Goal: Task Accomplishment & Management: Manage account settings

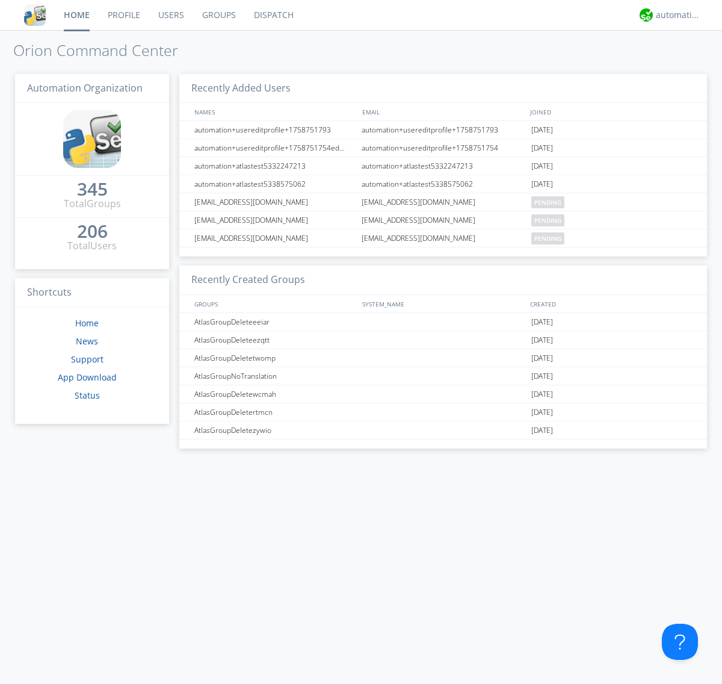
click at [218, 15] on link "Groups" at bounding box center [219, 15] width 52 height 30
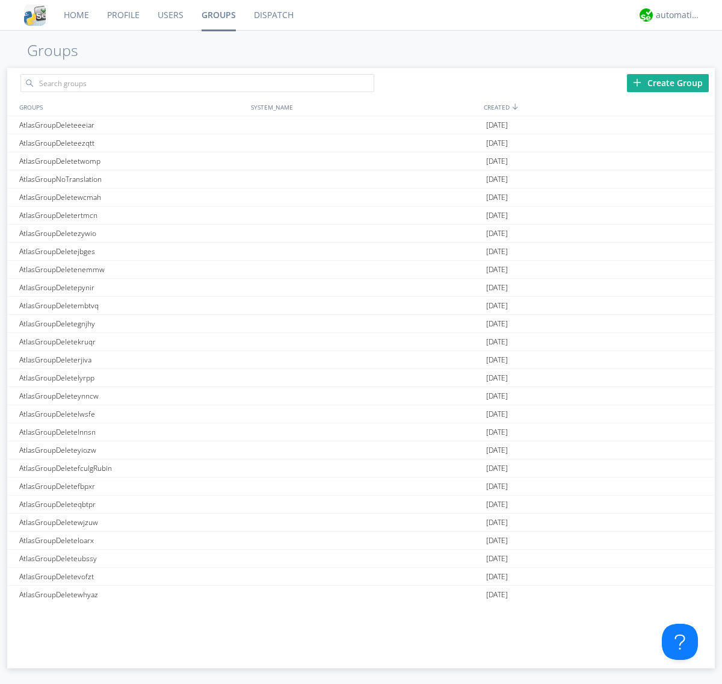
click at [218, 15] on link "Groups" at bounding box center [219, 15] width 52 height 30
click at [668, 82] on div "Create Group" at bounding box center [668, 83] width 82 height 18
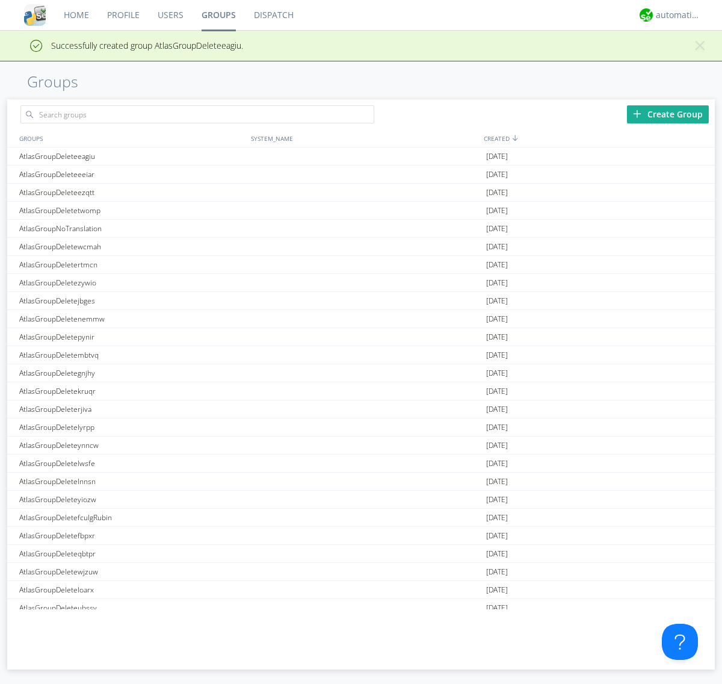
click at [218, 15] on link "Groups" at bounding box center [219, 15] width 52 height 30
type input "AtlasGroupDeleteeagiu"
click at [170, 15] on link "Users" at bounding box center [171, 15] width 44 height 30
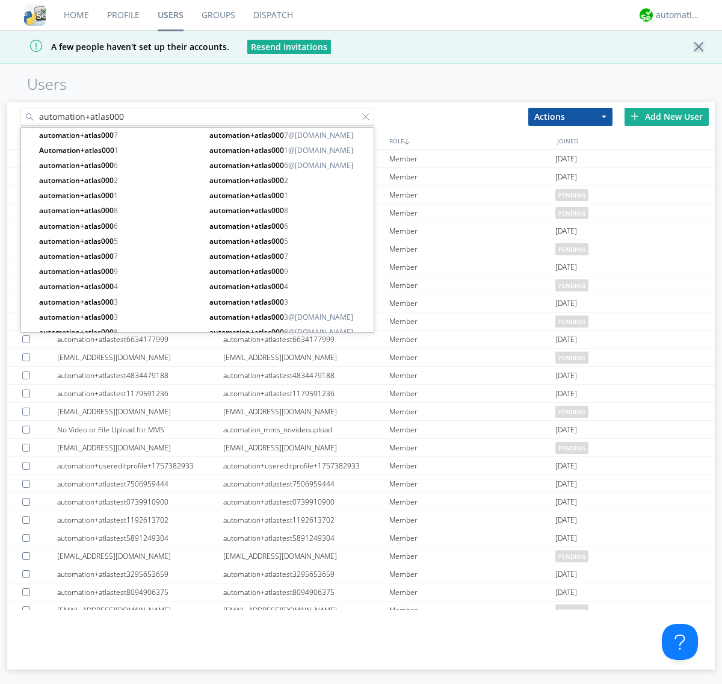
type input "automation+atlas000"
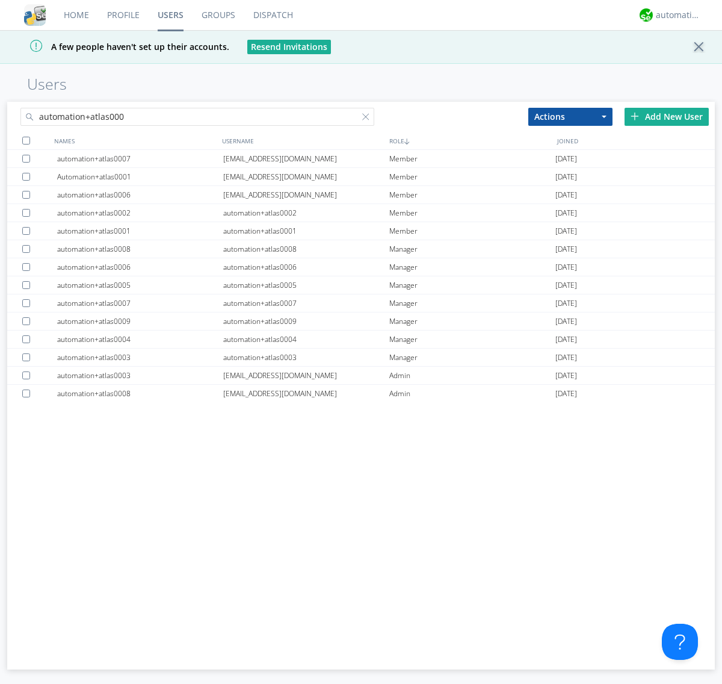
click at [26, 140] on div at bounding box center [26, 141] width 8 height 8
click at [571, 116] on button "Actions" at bounding box center [571, 117] width 84 height 18
click at [571, 137] on link "Add to Group" at bounding box center [570, 137] width 83 height 16
click at [170, 15] on link "Users" at bounding box center [171, 15] width 44 height 30
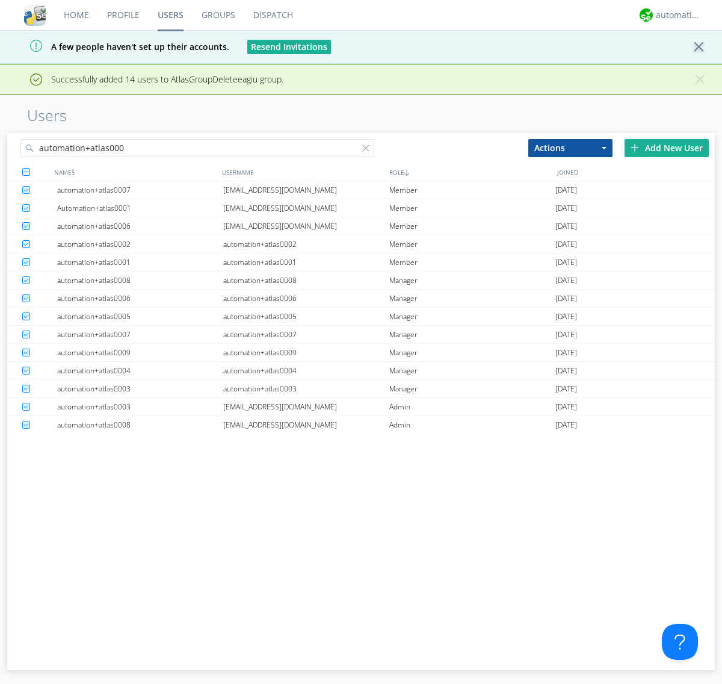
click at [368, 150] on div at bounding box center [368, 150] width 12 height 12
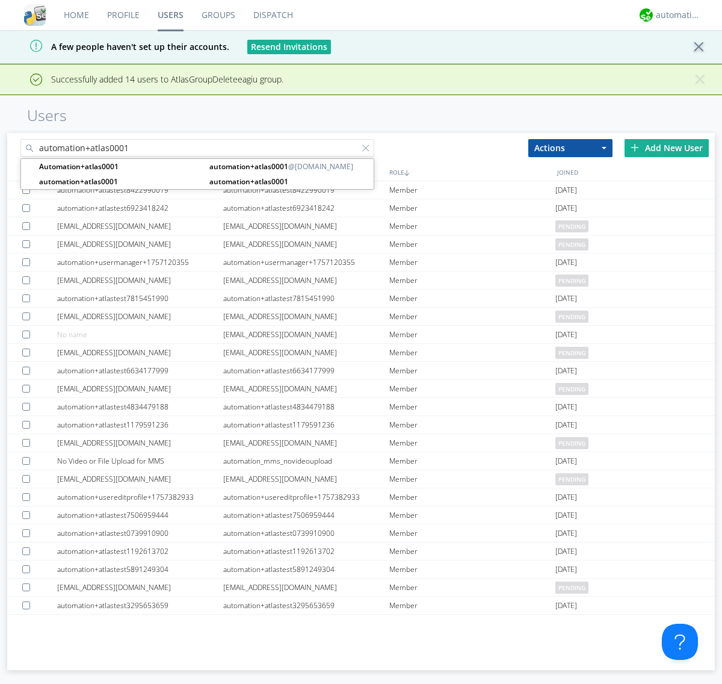
type input "automation+atlas0001"
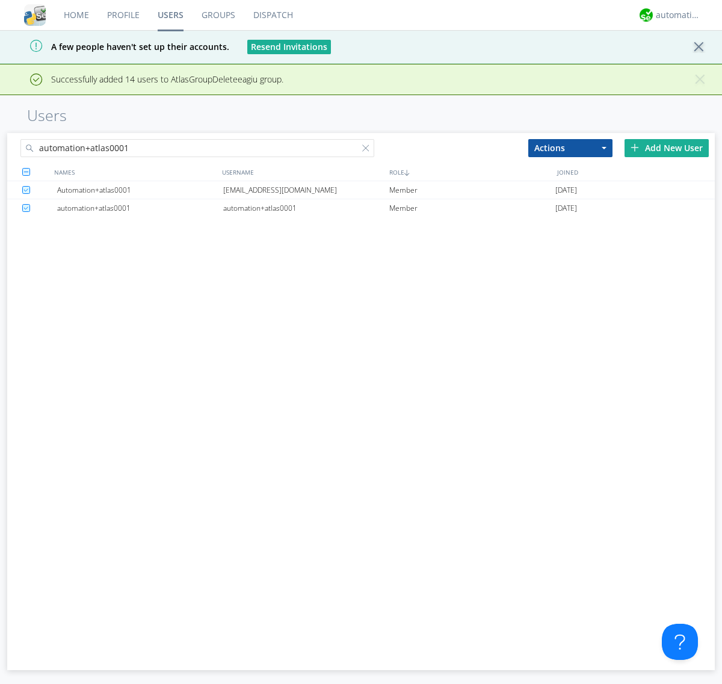
click at [306, 190] on div "[EMAIL_ADDRESS][DOMAIN_NAME]" at bounding box center [306, 189] width 166 height 17
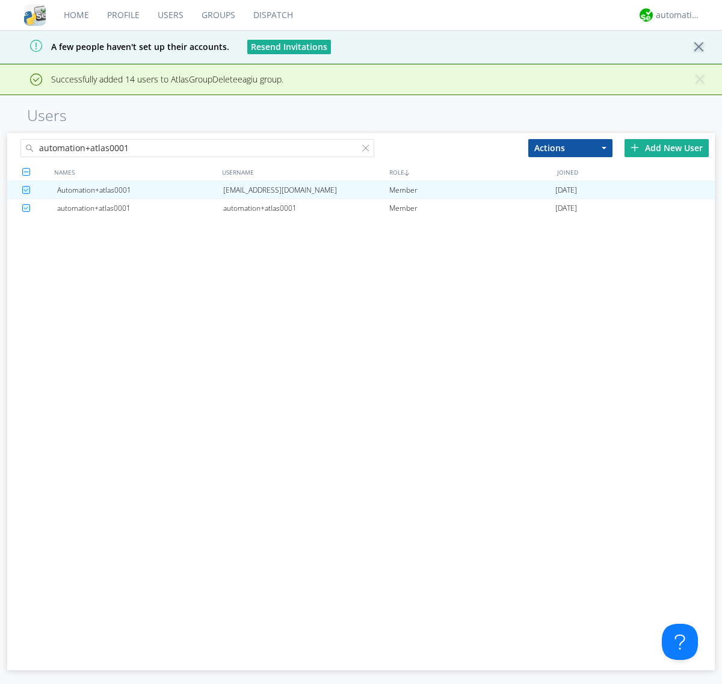
click at [217, 15] on link "Groups" at bounding box center [219, 15] width 52 height 30
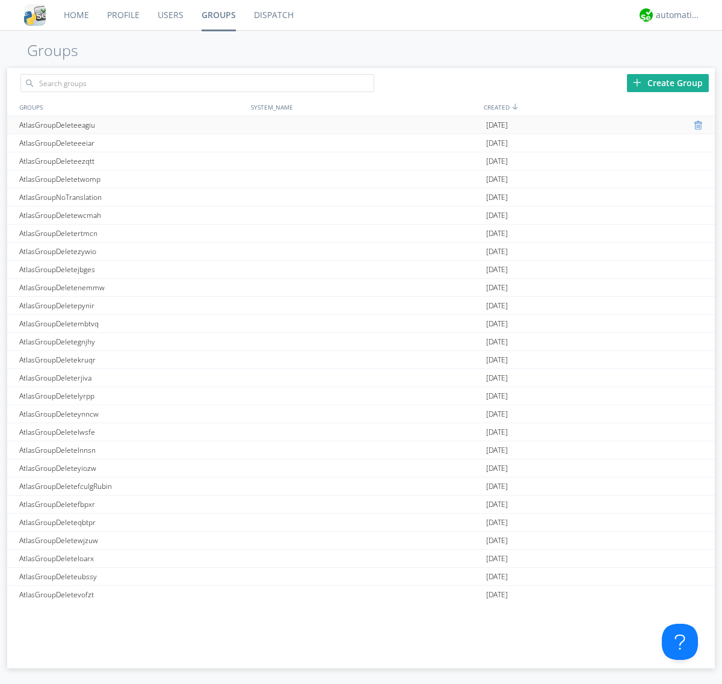
click at [695, 125] on div at bounding box center [700, 125] width 12 height 10
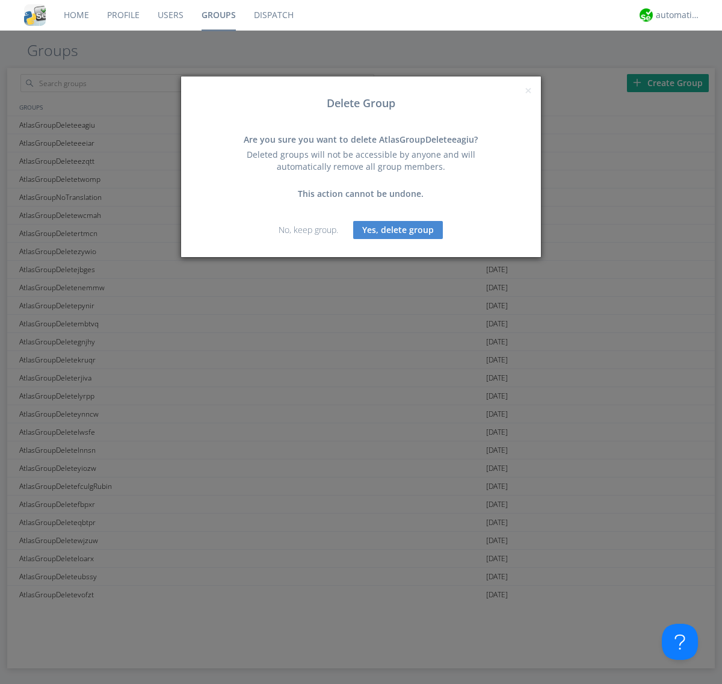
click at [399, 229] on button "Yes, delete group" at bounding box center [398, 230] width 90 height 18
